Goal: Find specific page/section: Find specific page/section

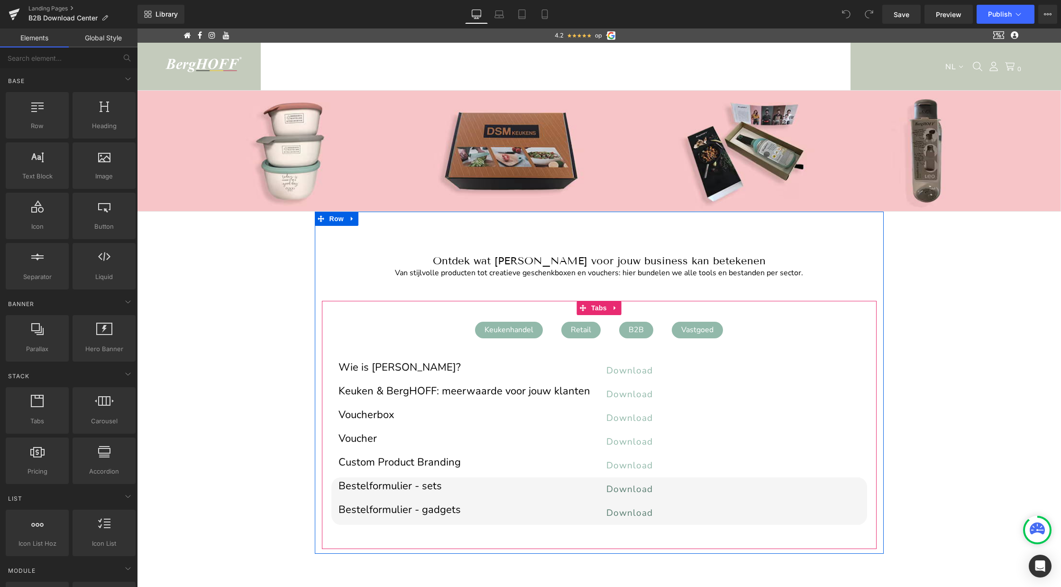
click at [585, 330] on div "Retail" at bounding box center [580, 330] width 39 height 17
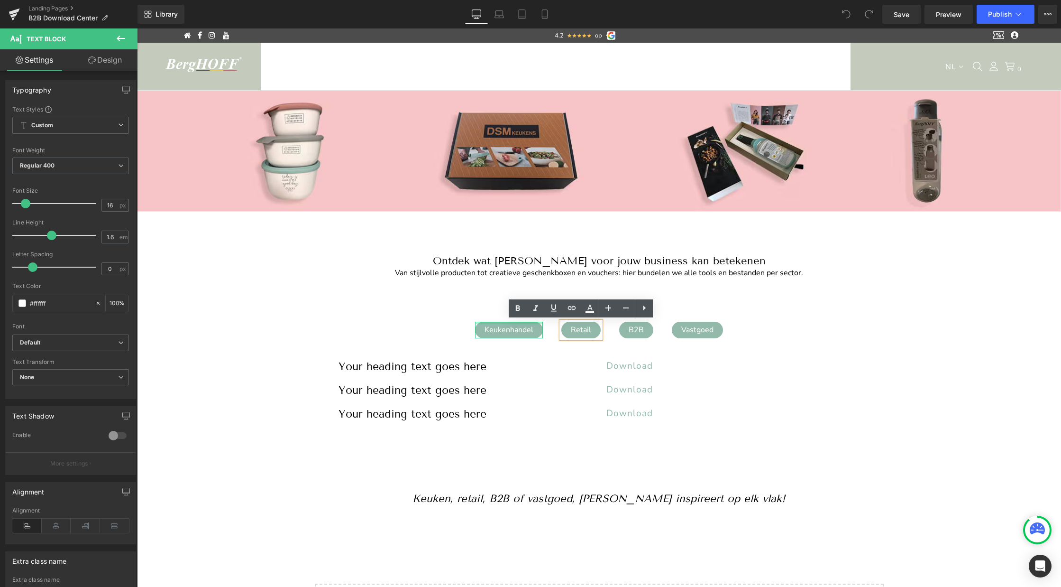
click at [523, 322] on div at bounding box center [509, 323] width 68 height 2
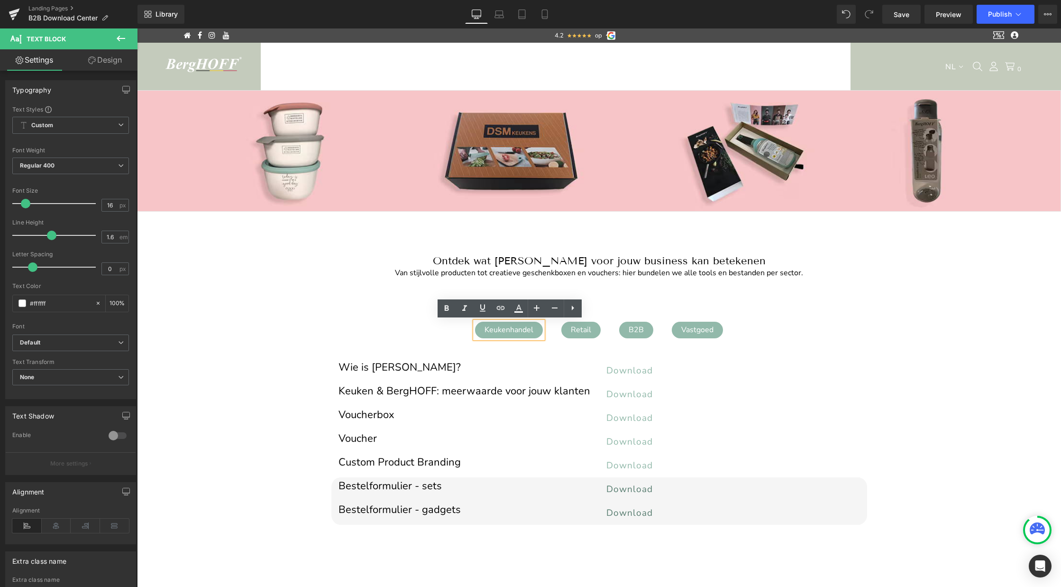
click at [637, 327] on div "B2B" at bounding box center [636, 330] width 34 height 17
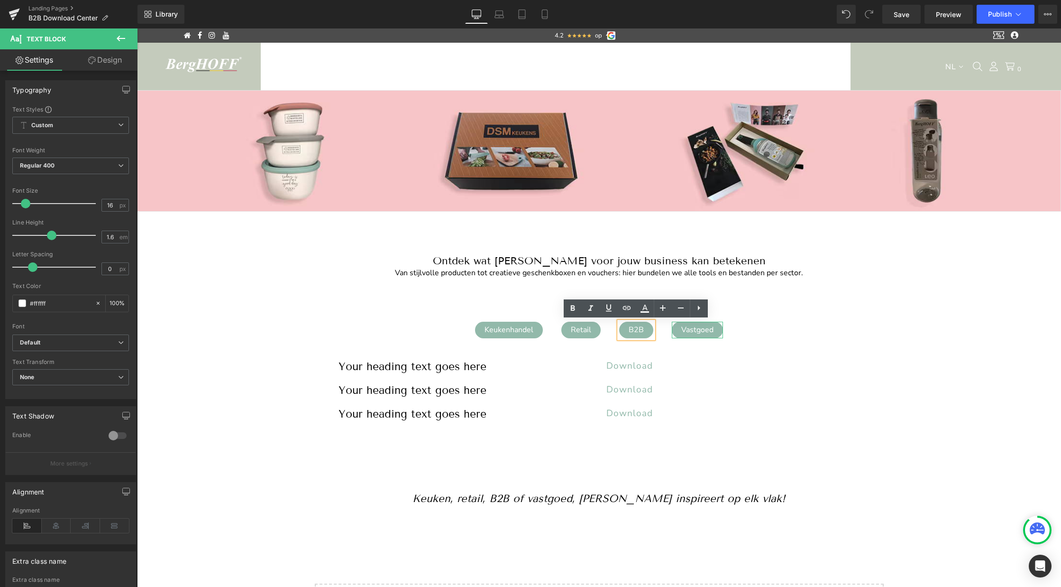
click at [688, 332] on div "Vastgoed" at bounding box center [697, 330] width 51 height 17
click at [50, 6] on link "Landing Pages" at bounding box center [82, 9] width 109 height 8
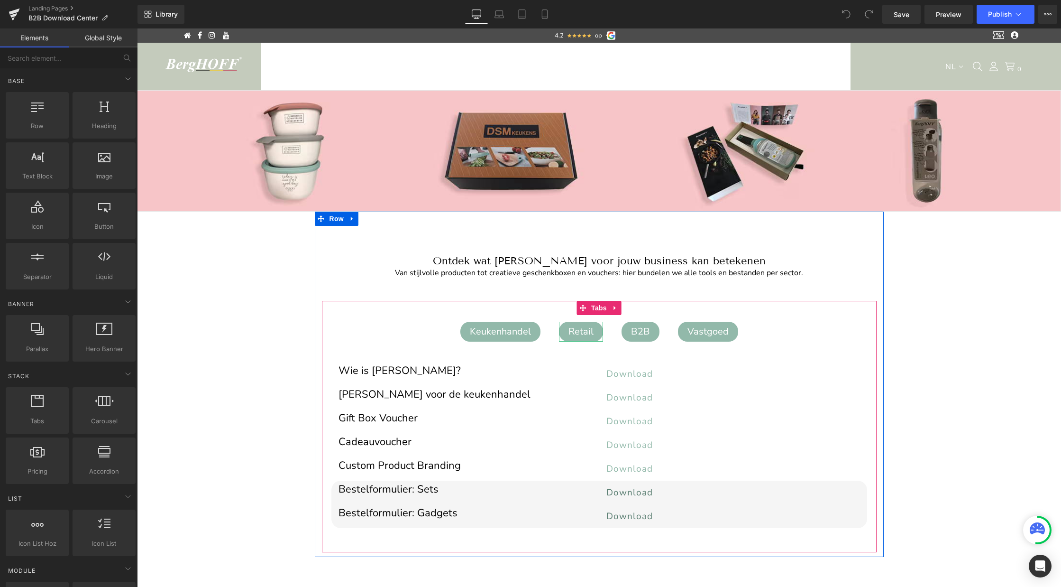
click at [583, 329] on div "Retail" at bounding box center [581, 332] width 44 height 20
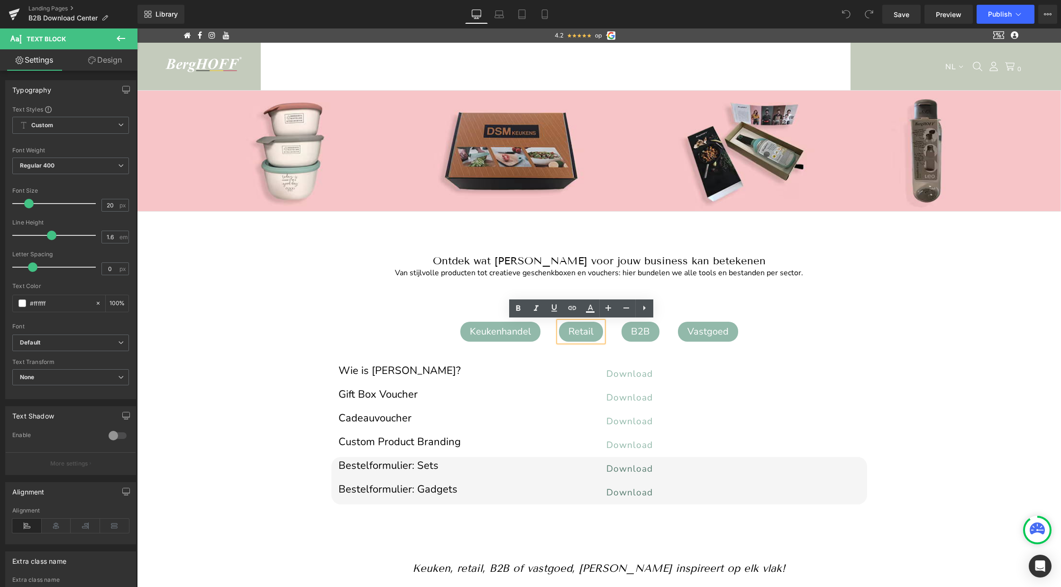
click at [768, 320] on ul "Keukenhandel Text Block Retail Text Block B2B Text Block Vastgoed Text Block" at bounding box center [599, 331] width 555 height 33
